Goal: Browse casually

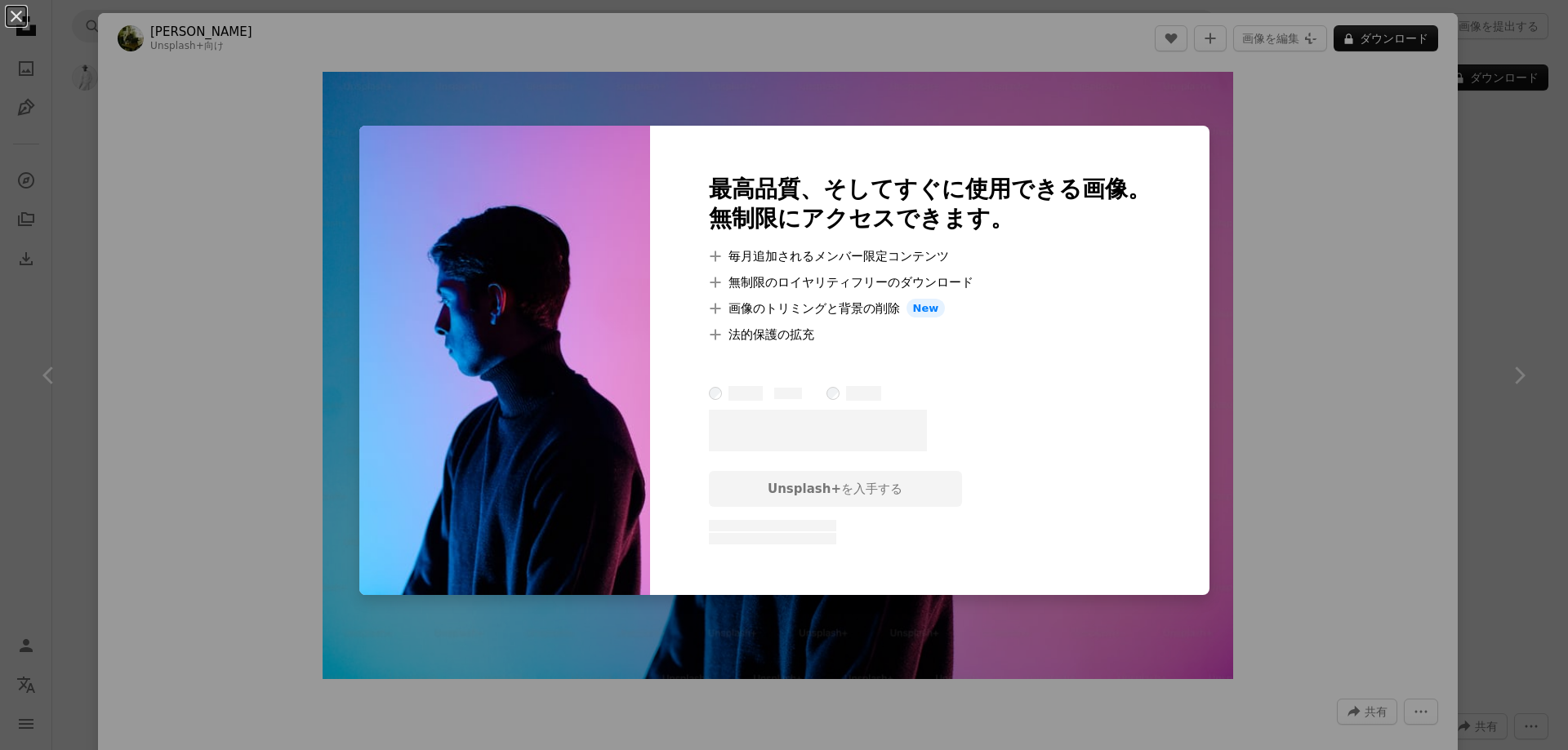
scroll to position [1225, 0]
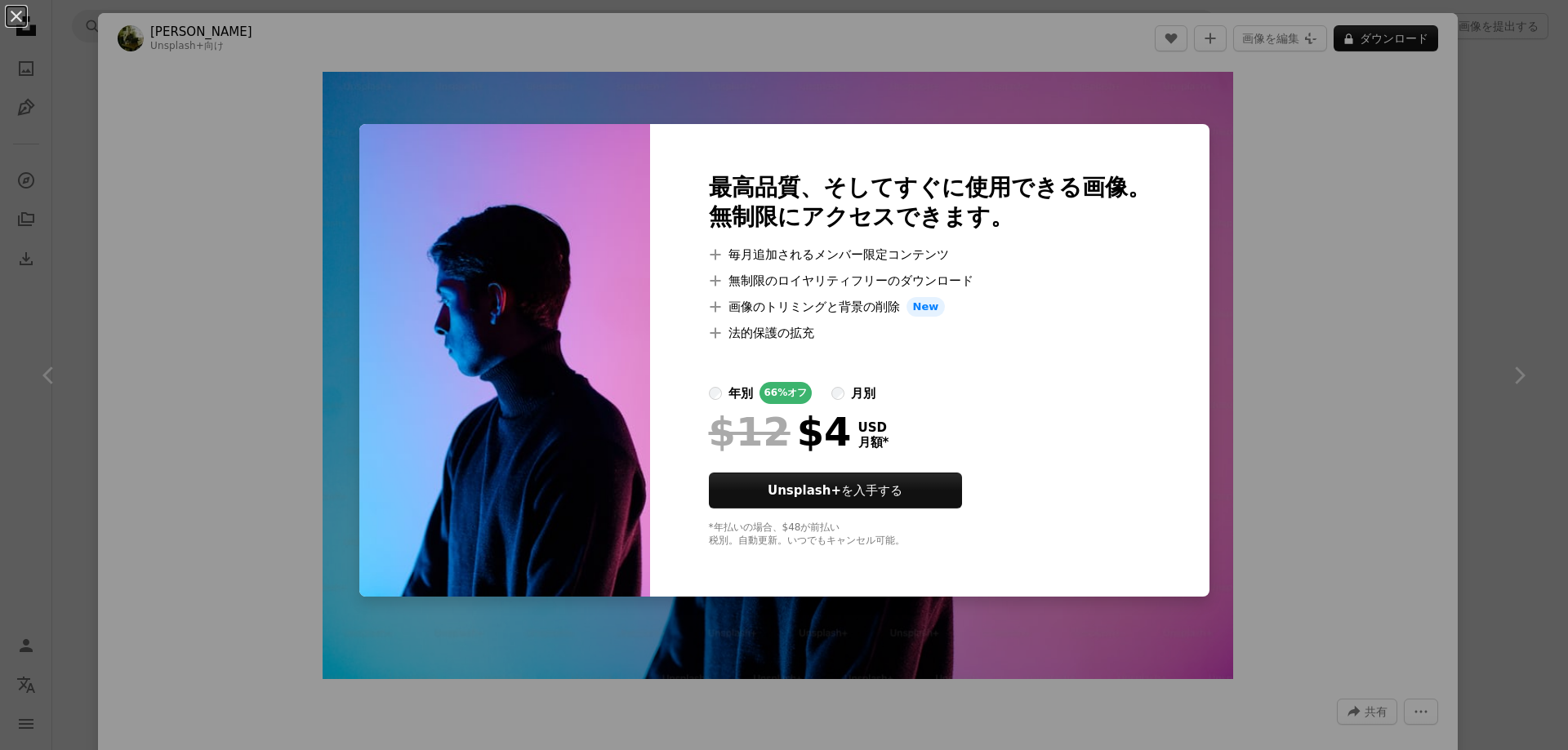
click at [1313, 343] on div "An X shape 最高品質、そしてすぐに使用できる画像。 無制限にアクセスできます。 A plus sign 毎月追加されるメンバー限定コンテンツ A p…" at bounding box center [784, 375] width 1568 height 750
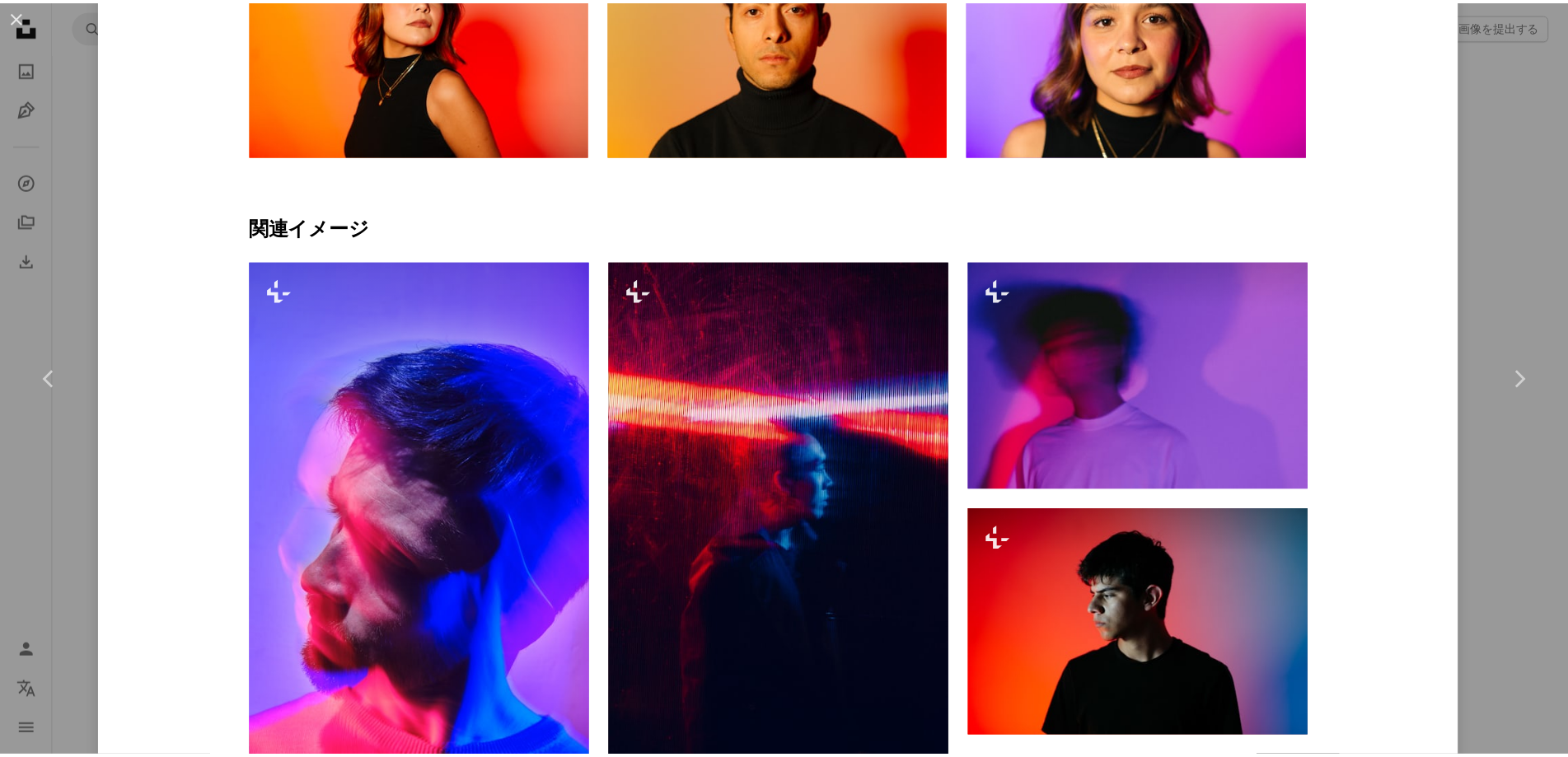
scroll to position [1565, 0]
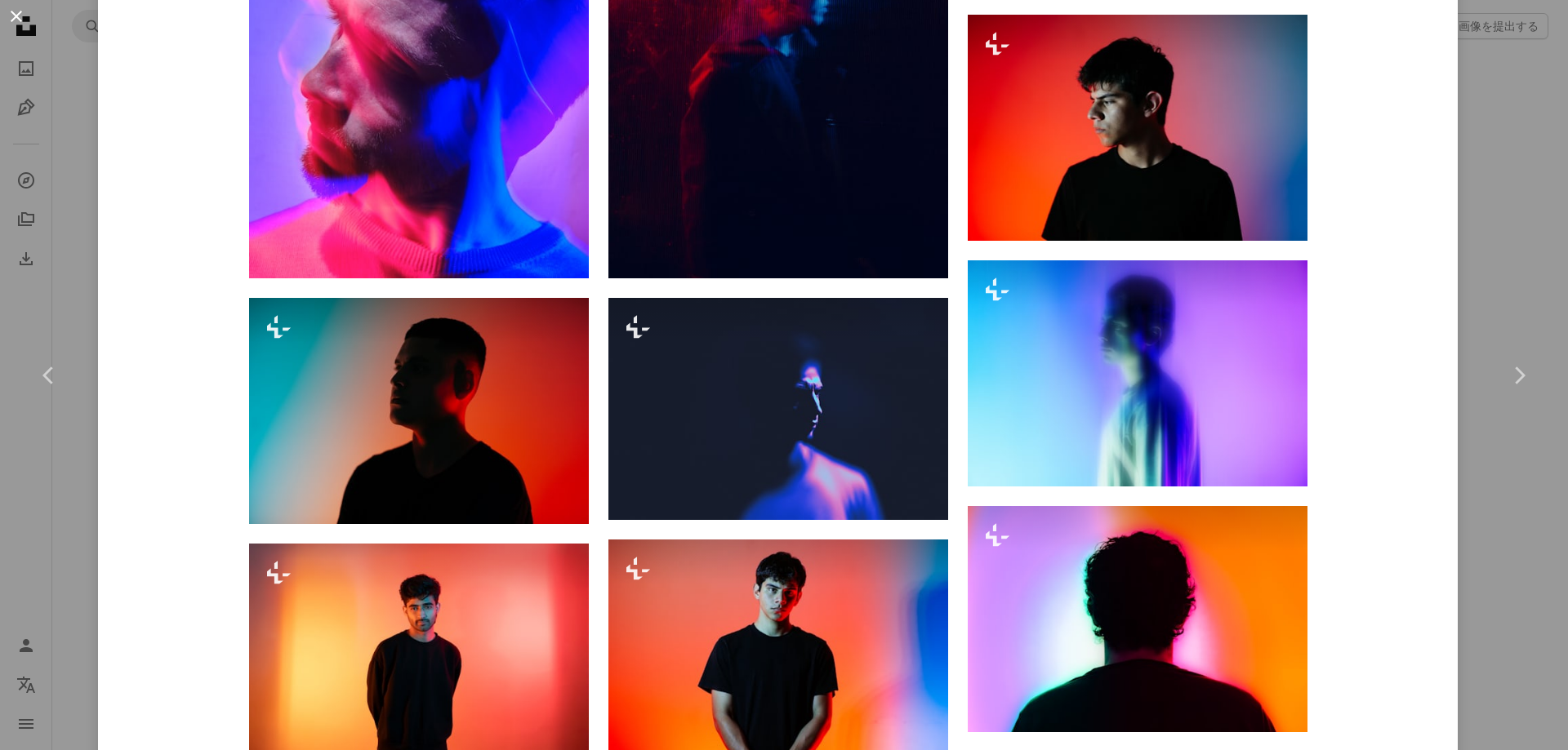
click at [15, 10] on button "An X shape" at bounding box center [16, 16] width 20 height 20
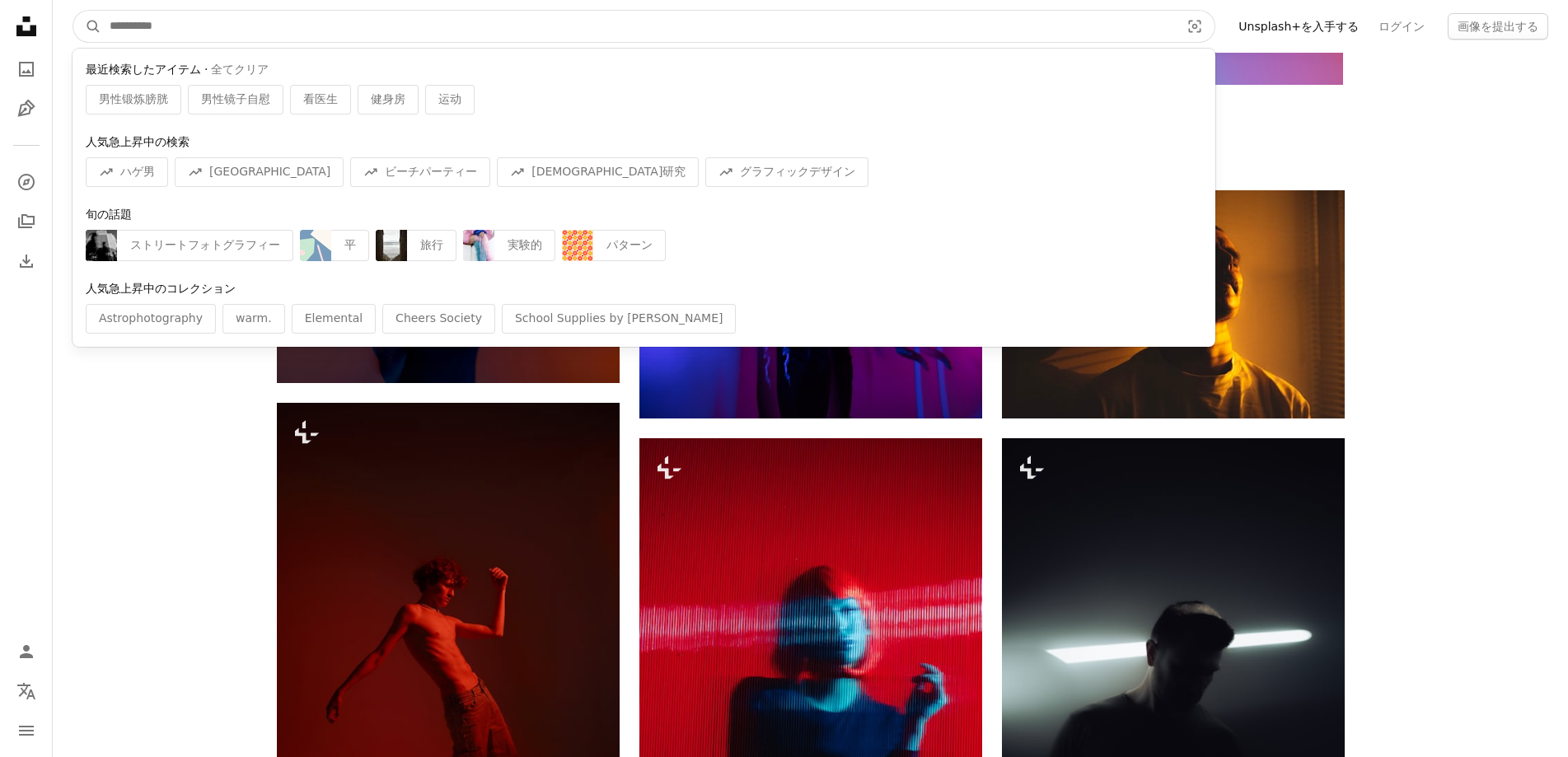
click at [259, 24] on input "サイト内でビジュアルを探す" at bounding box center [638, 26] width 1073 height 31
